Goal: Task Accomplishment & Management: Manage account settings

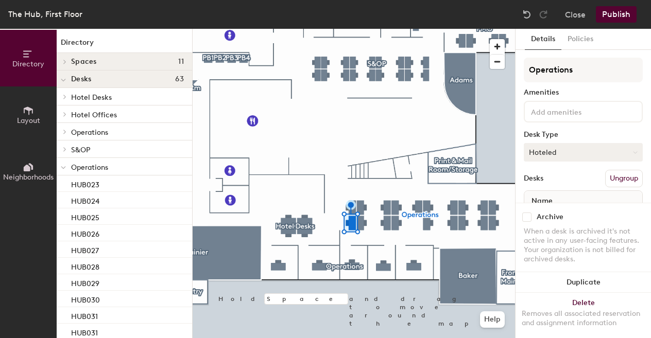
click at [542, 160] on button "Hoteled" at bounding box center [583, 152] width 119 height 19
click at [543, 182] on div "Assigned" at bounding box center [575, 184] width 103 height 15
click at [544, 157] on button "Assigned" at bounding box center [583, 152] width 119 height 19
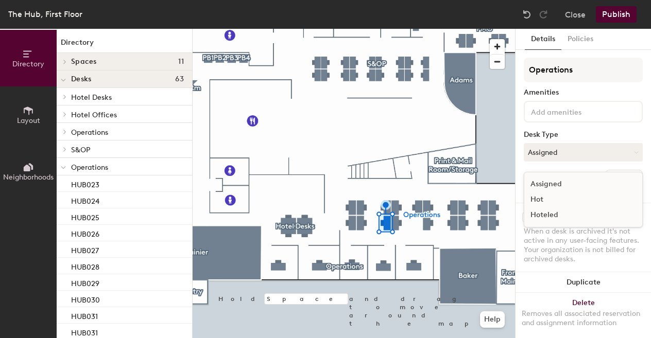
click at [548, 215] on div "Hoteled" at bounding box center [575, 215] width 103 height 15
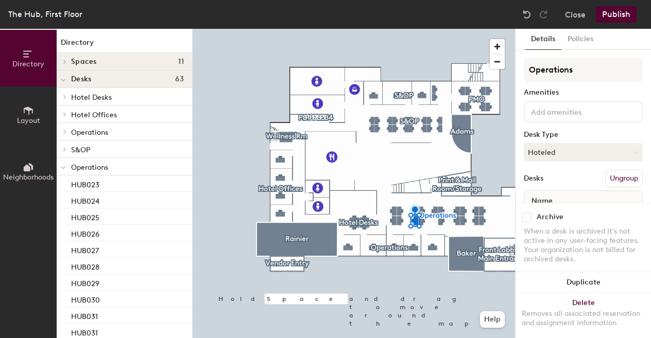
click at [618, 19] on button "Publish" at bounding box center [616, 14] width 41 height 16
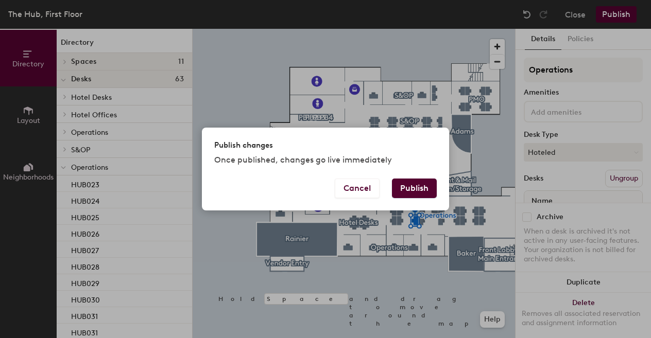
click at [406, 186] on button "Publish" at bounding box center [414, 189] width 45 height 20
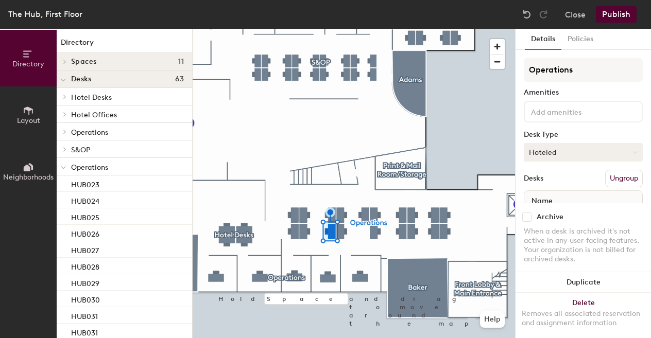
click at [571, 149] on button "Hoteled" at bounding box center [583, 152] width 119 height 19
click at [539, 185] on div "Assigned" at bounding box center [575, 184] width 103 height 15
click at [538, 180] on div "Desks" at bounding box center [534, 179] width 20 height 8
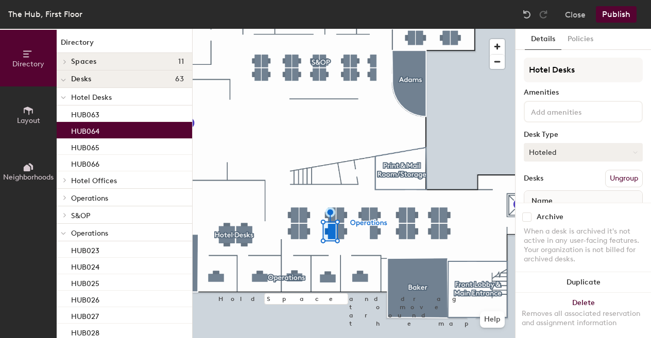
click at [542, 143] on button "Hoteled" at bounding box center [583, 152] width 119 height 19
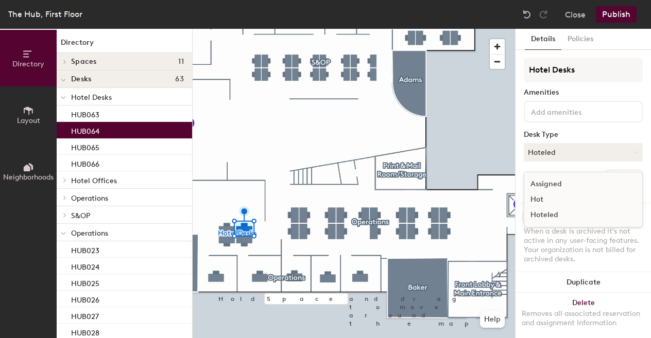
click at [540, 185] on div "Assigned" at bounding box center [575, 184] width 103 height 15
click at [616, 18] on button "Publish" at bounding box center [616, 14] width 41 height 16
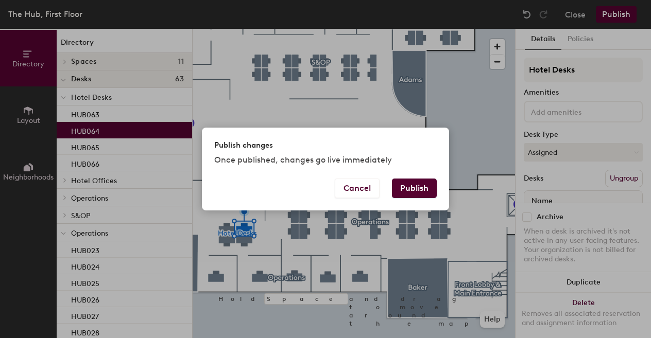
click at [403, 183] on button "Publish" at bounding box center [414, 189] width 45 height 20
